Goal: Information Seeking & Learning: Learn about a topic

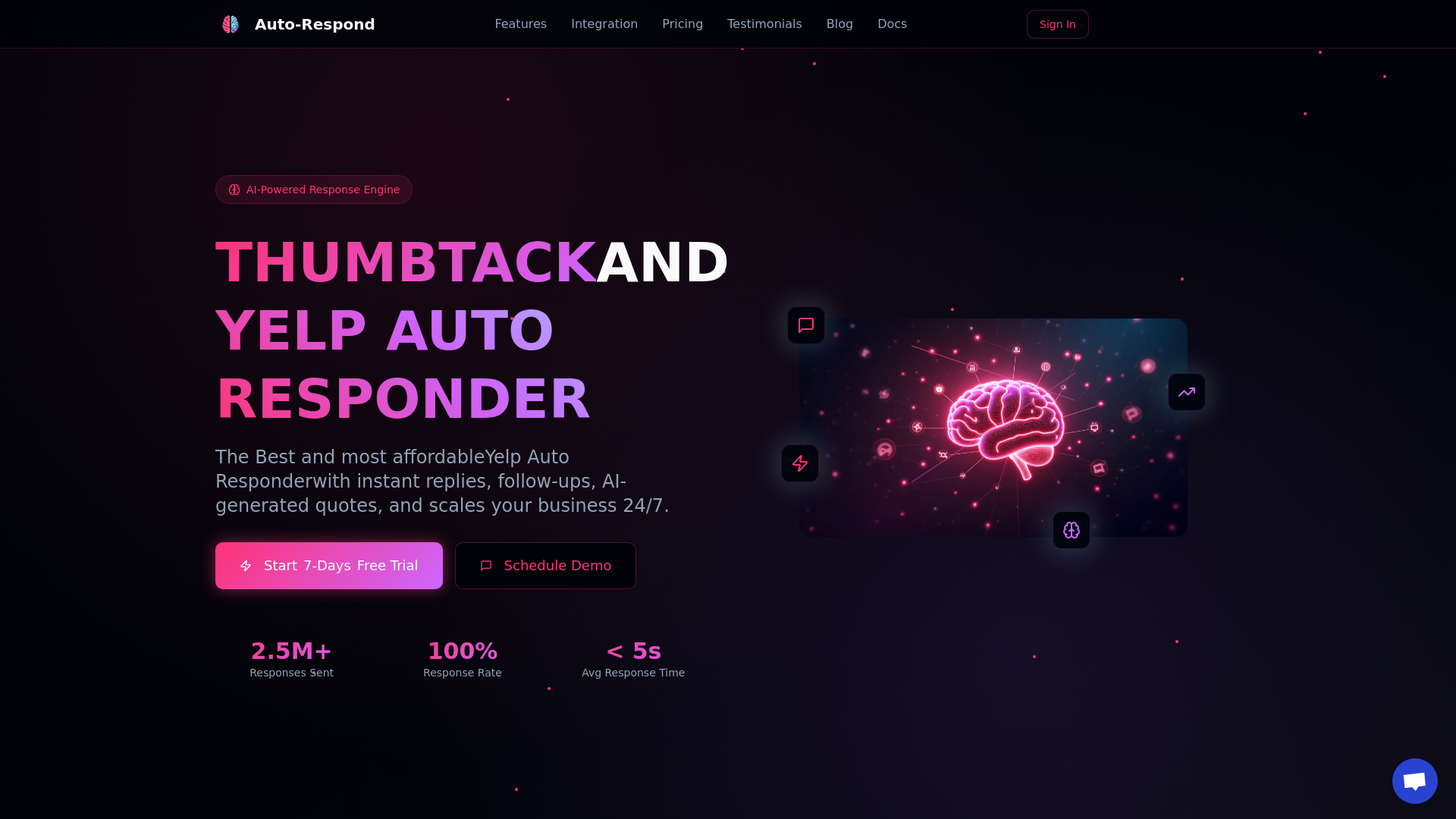
click at [826, 24] on link "Blog" at bounding box center [840, 24] width 27 height 18
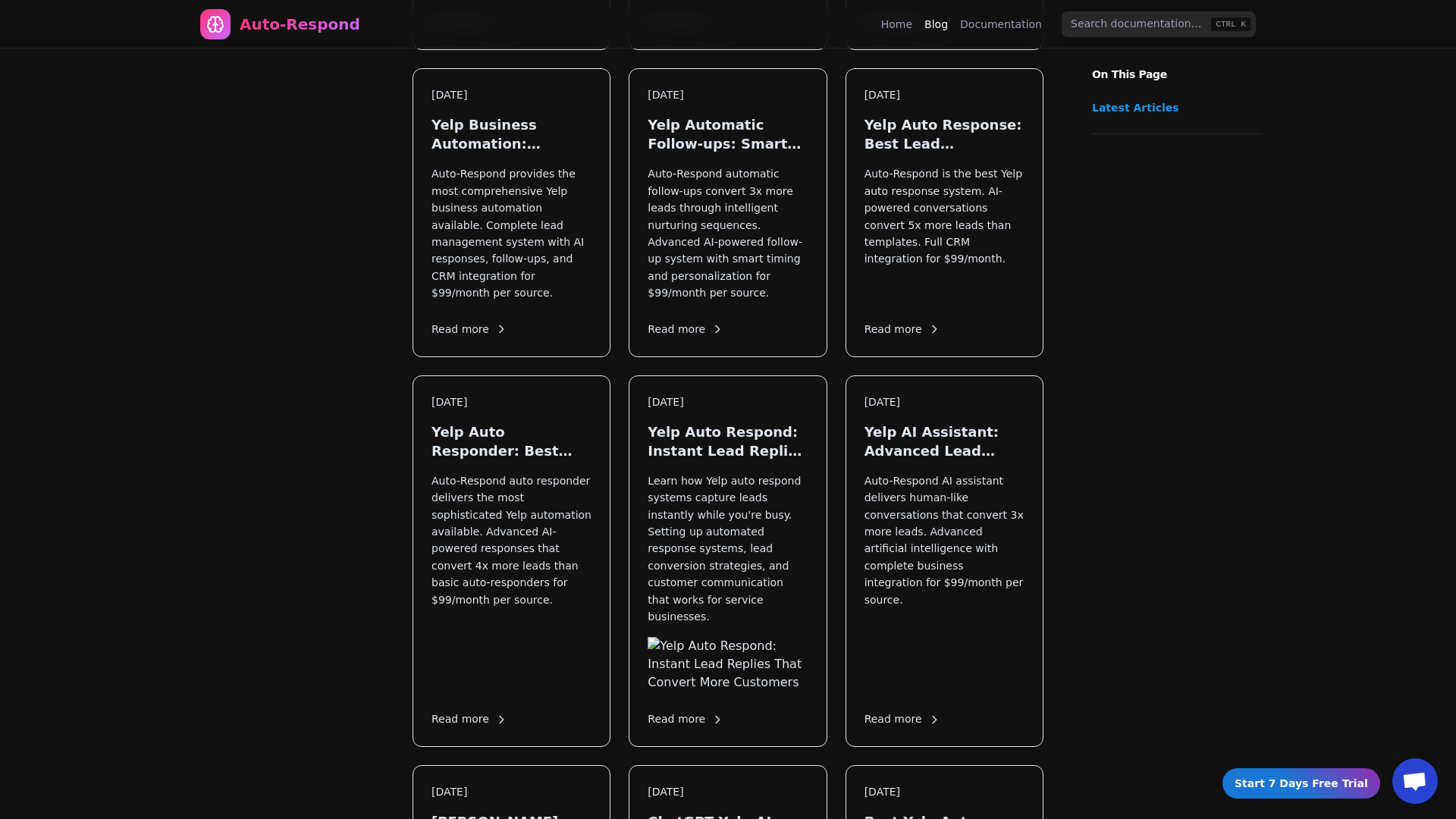
scroll to position [1831, 0]
